Goal: Information Seeking & Learning: Find specific fact

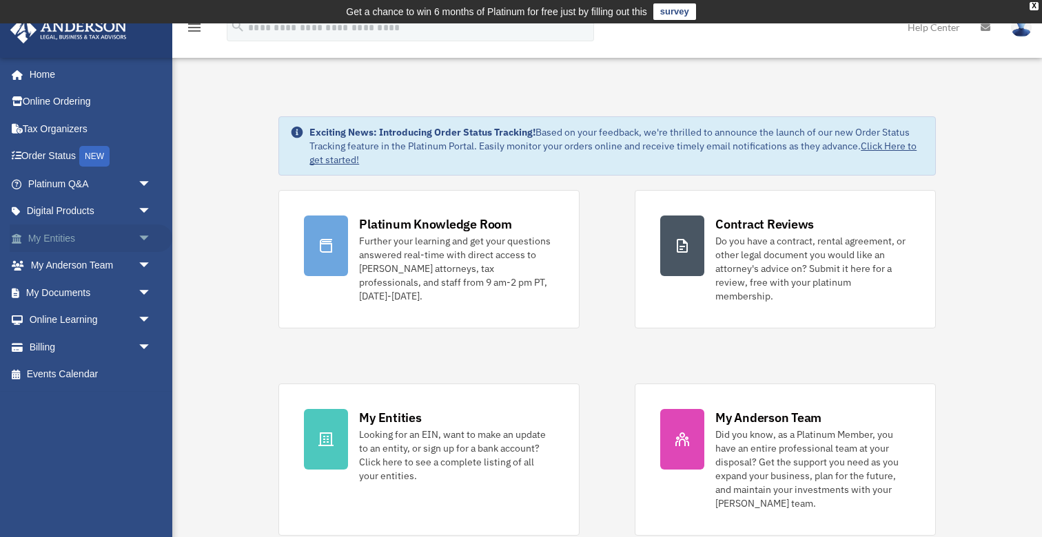
click at [130, 230] on link "My Entities arrow_drop_down" at bounding box center [91, 239] width 163 height 28
click at [145, 240] on span "arrow_drop_down" at bounding box center [152, 239] width 28 height 28
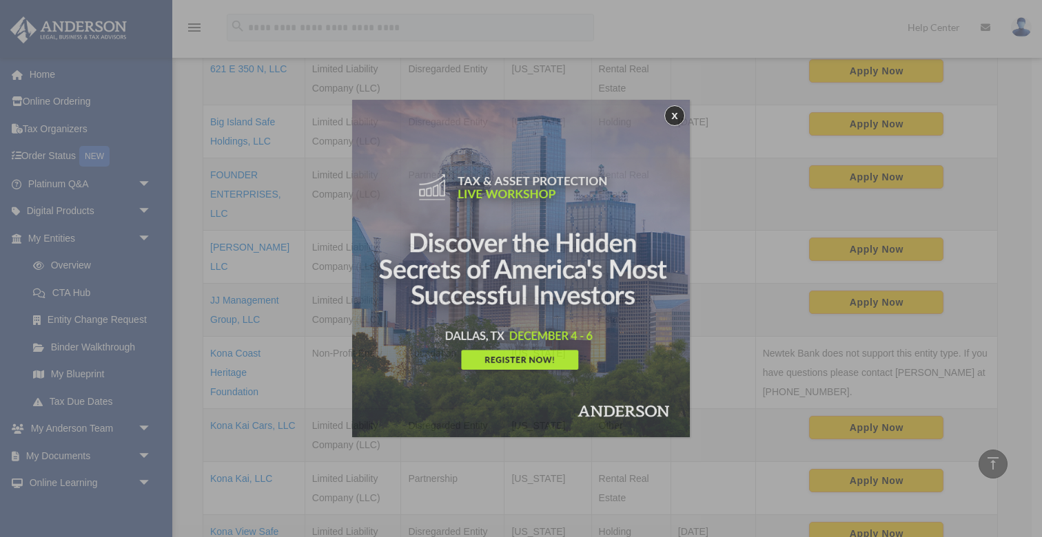
scroll to position [378, 0]
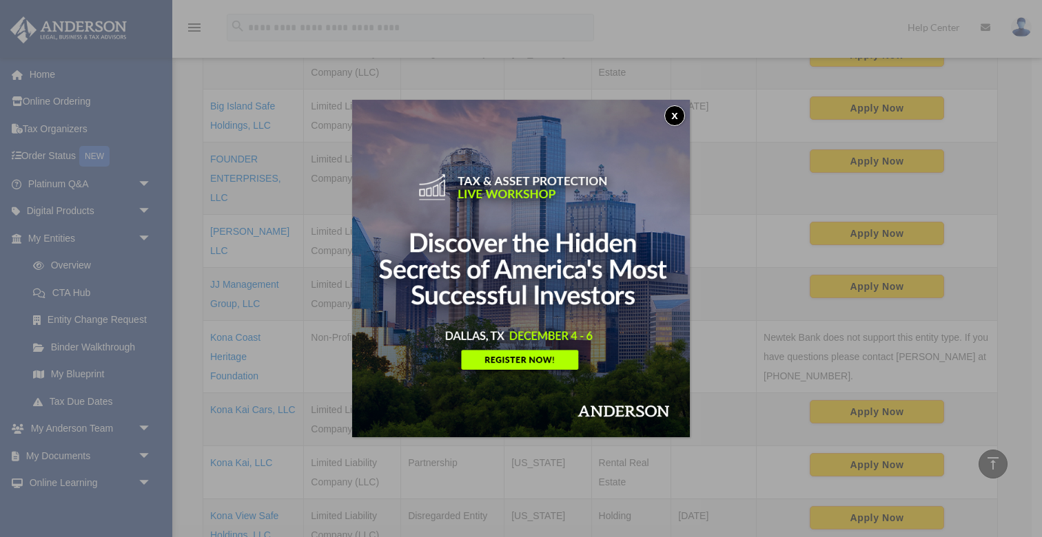
click at [665, 118] on button "x" at bounding box center [674, 115] width 21 height 21
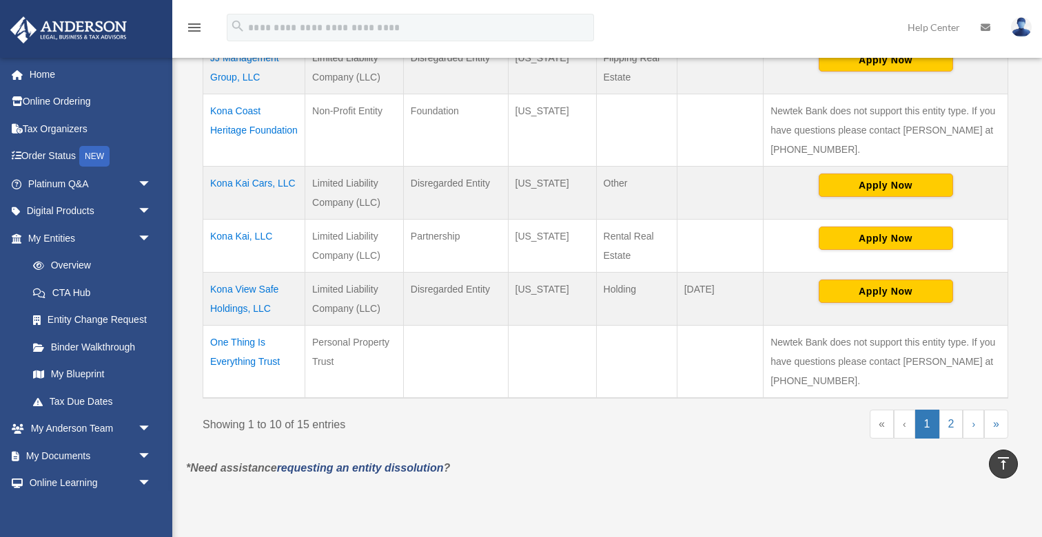
scroll to position [615, 0]
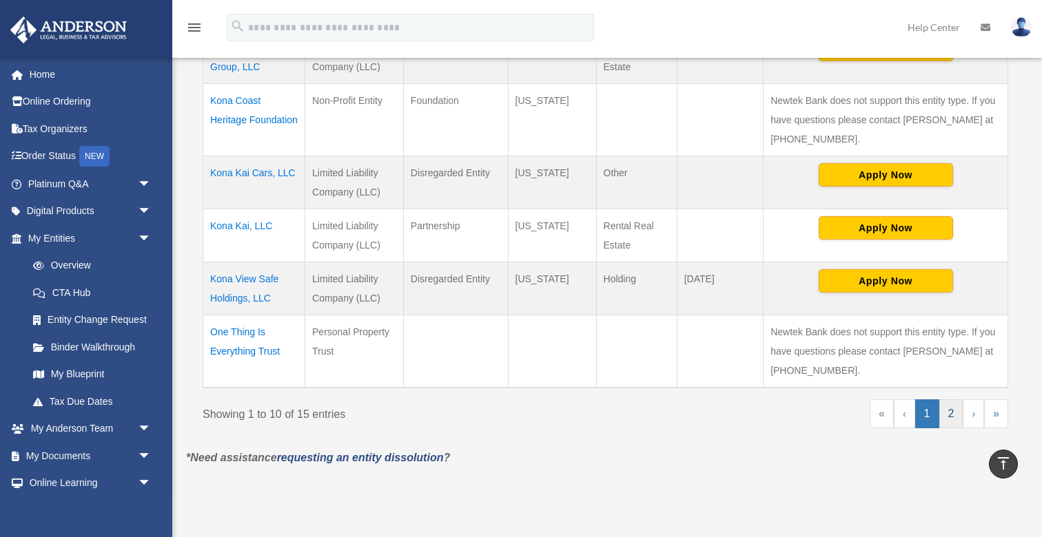
click at [956, 410] on link "2" at bounding box center [951, 414] width 24 height 29
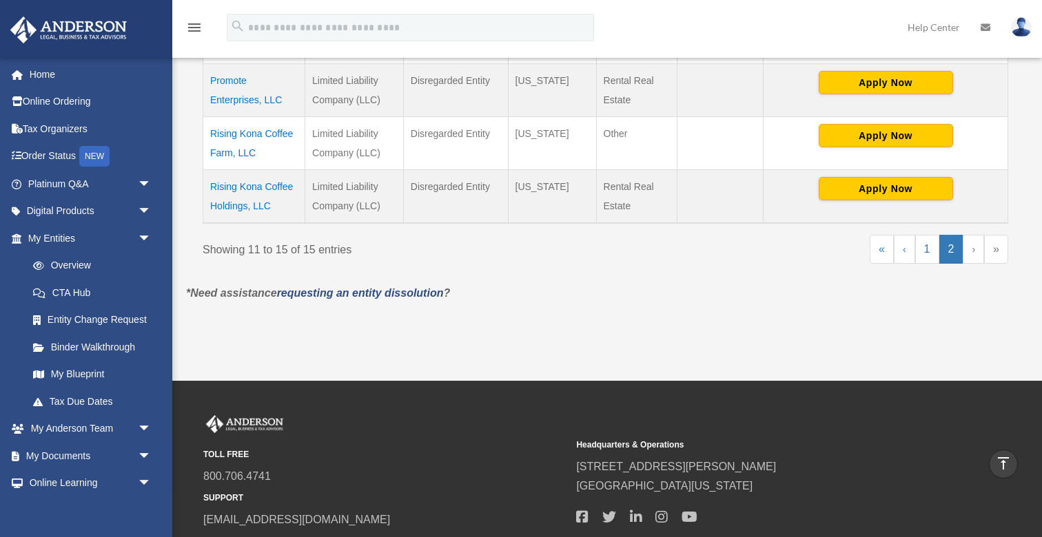
scroll to position [420, 0]
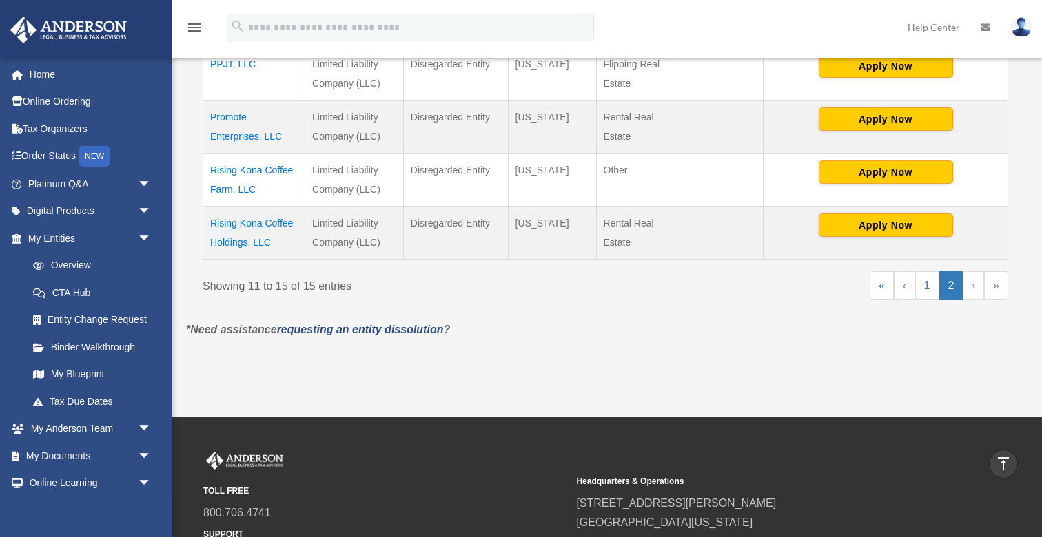
click at [238, 169] on td "Rising Kona Coffee Farm, LLC" at bounding box center [254, 180] width 102 height 53
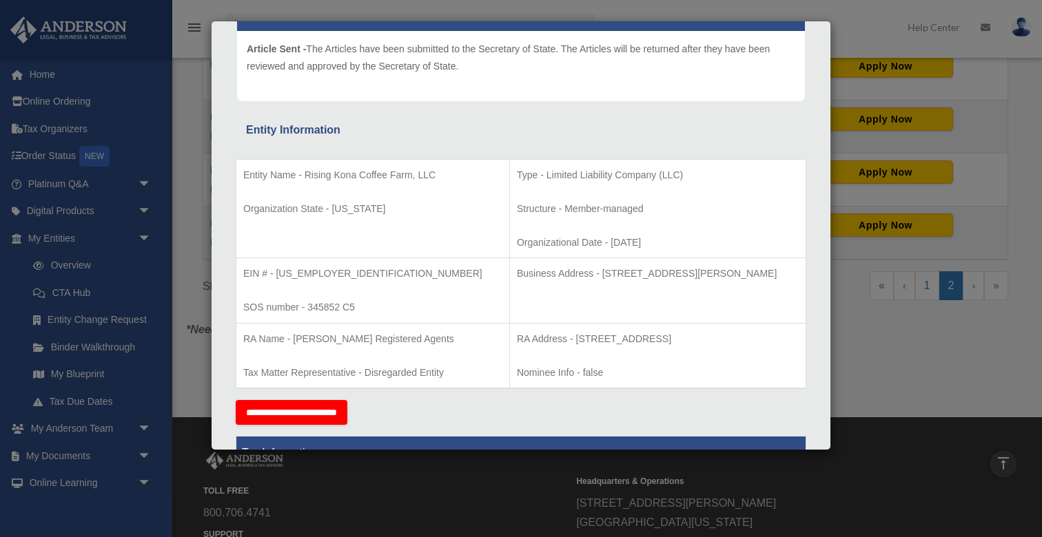
scroll to position [164, 0]
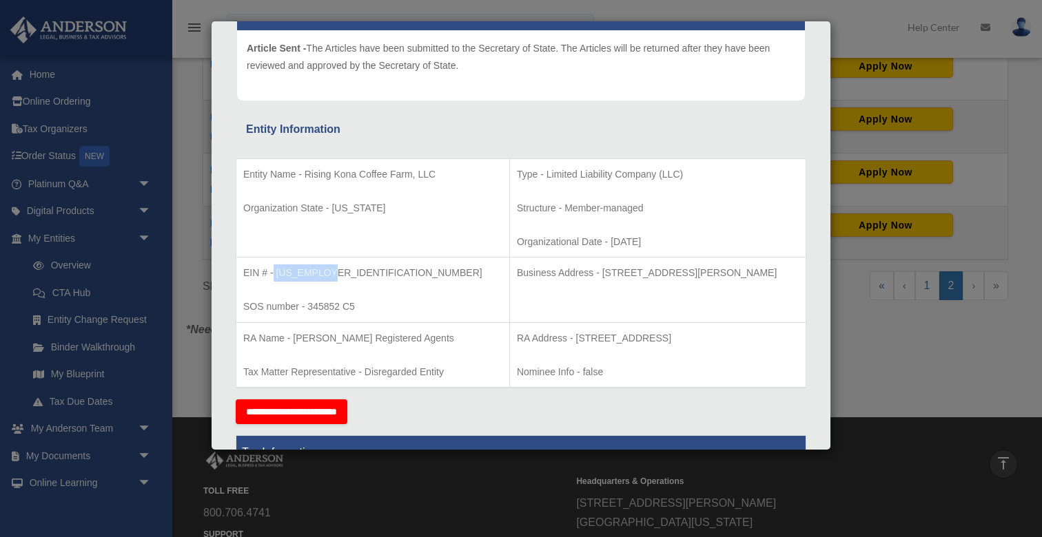
drag, startPoint x: 330, startPoint y: 275, endPoint x: 274, endPoint y: 275, distance: 55.8
click at [274, 275] on p "EIN # - [US_EMPLOYER_IDENTIFICATION_NUMBER]" at bounding box center [372, 273] width 259 height 17
copy p "[US_EMPLOYER_IDENTIFICATION_NUMBER]"
